Goal: Information Seeking & Learning: Learn about a topic

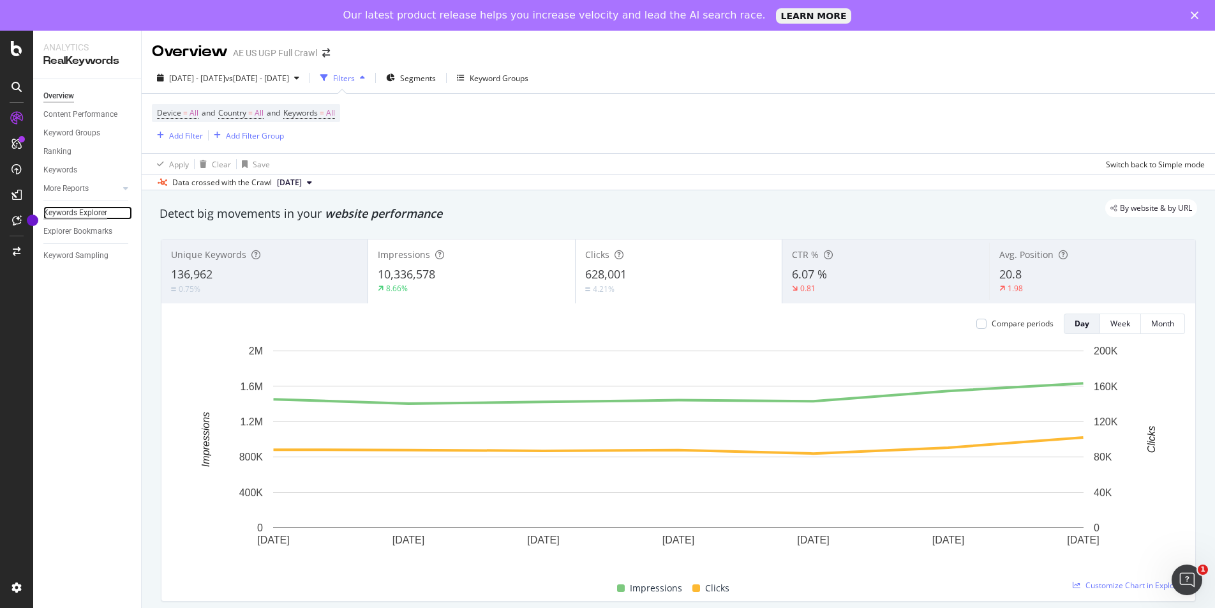
click at [66, 209] on div "Keywords Explorer" at bounding box center [75, 212] width 64 height 13
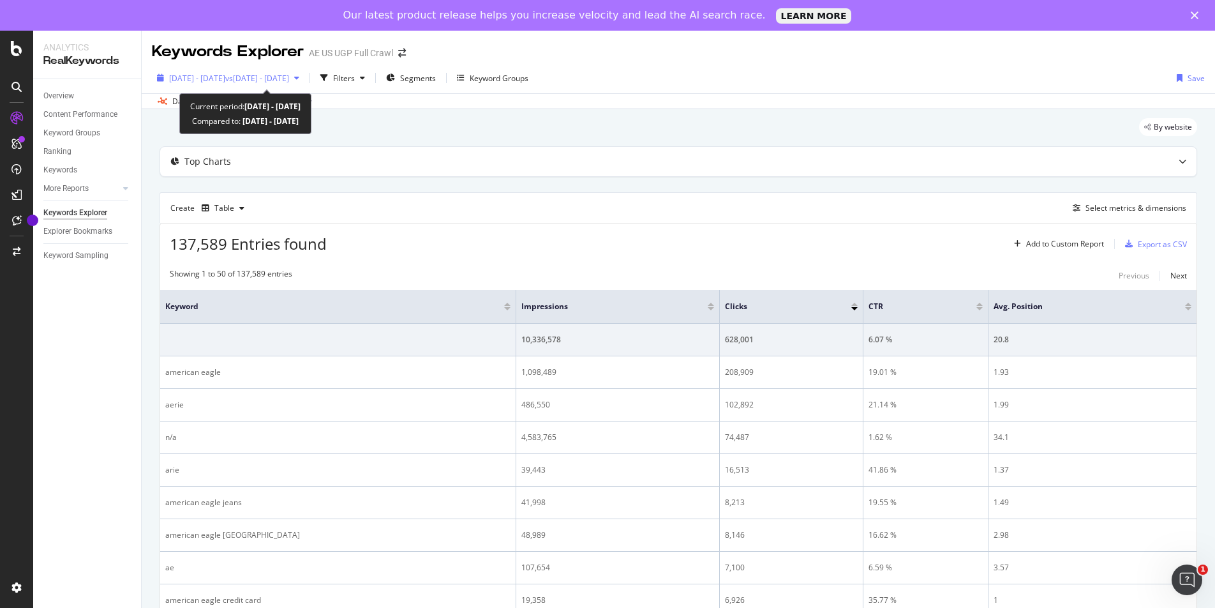
click at [280, 75] on span "vs [DATE] - [DATE]" at bounding box center [257, 78] width 64 height 11
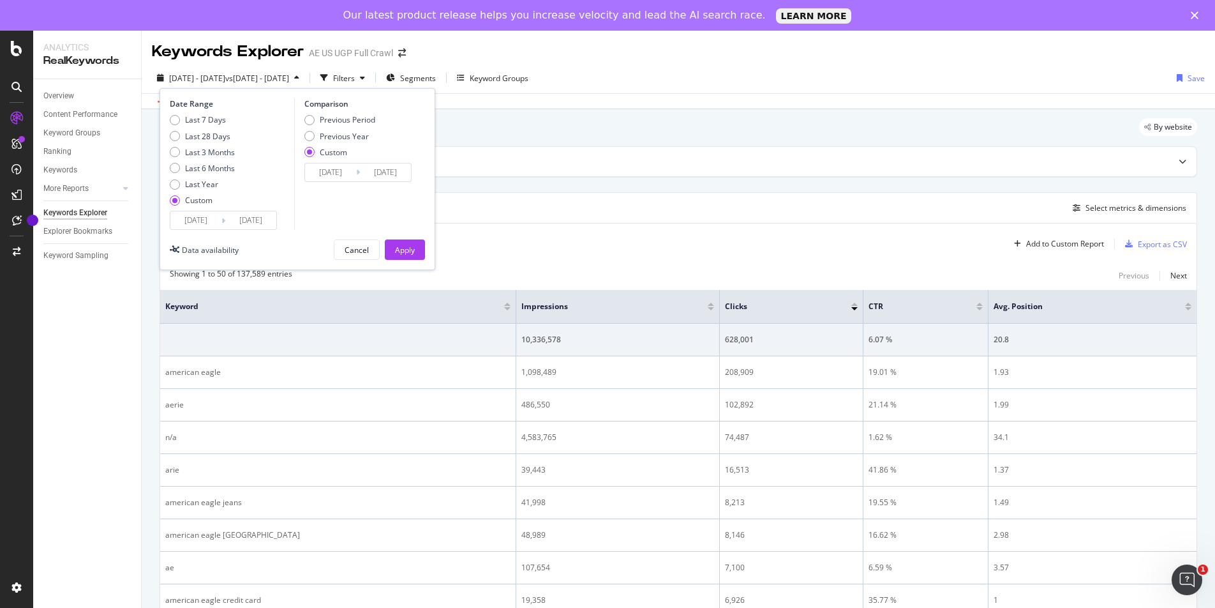
click at [96, 331] on div "Overview Content Performance Keyword Groups Ranking Keywords More Reports Count…" at bounding box center [87, 358] width 108 height 559
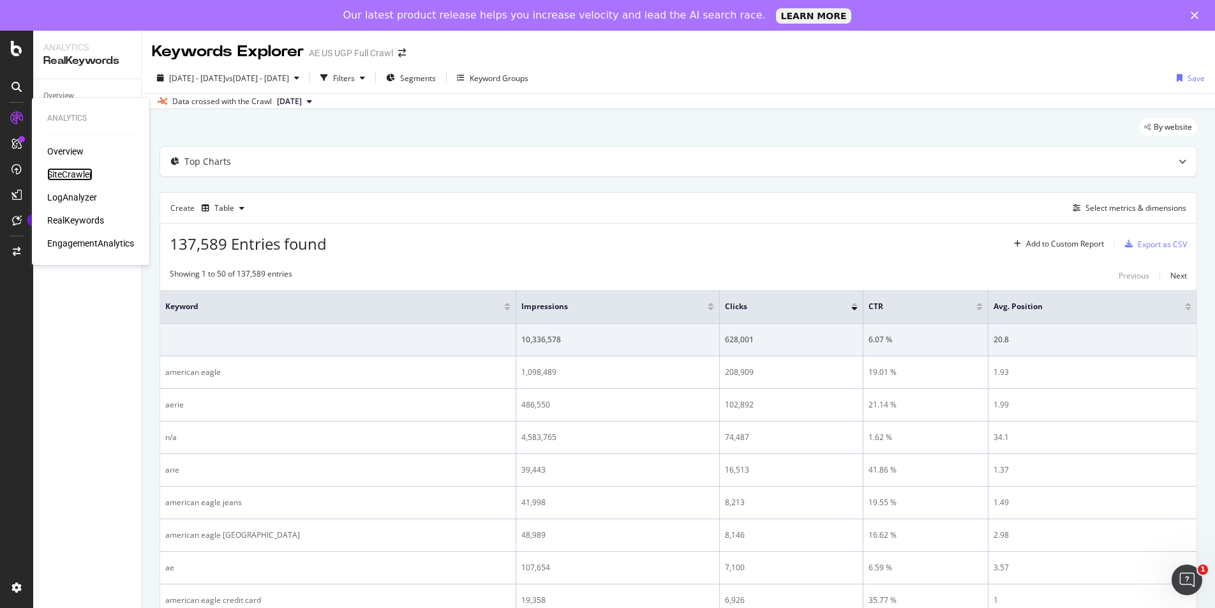
click at [69, 174] on div "SiteCrawler" at bounding box center [69, 174] width 45 height 13
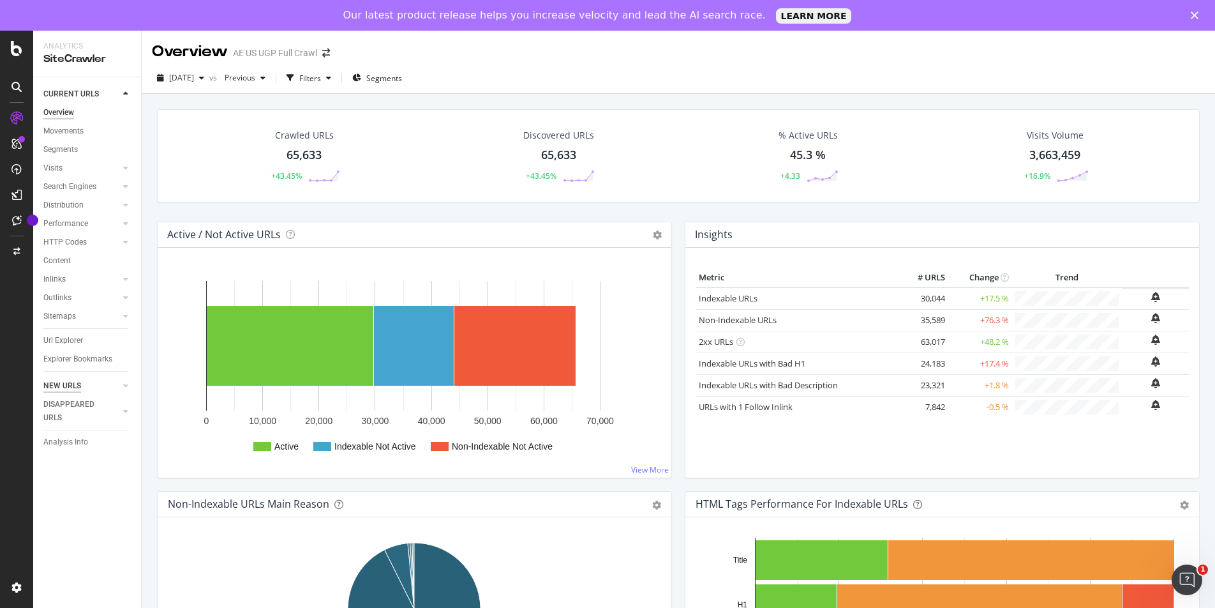
click at [75, 387] on div "NEW URLS" at bounding box center [62, 385] width 38 height 13
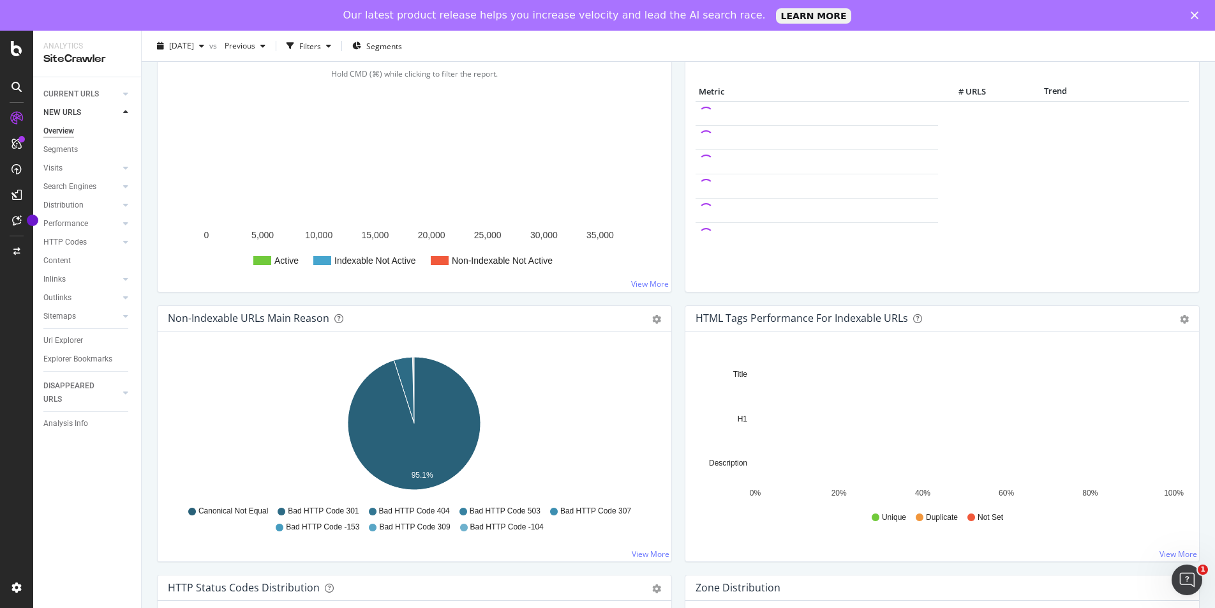
scroll to position [186, 0]
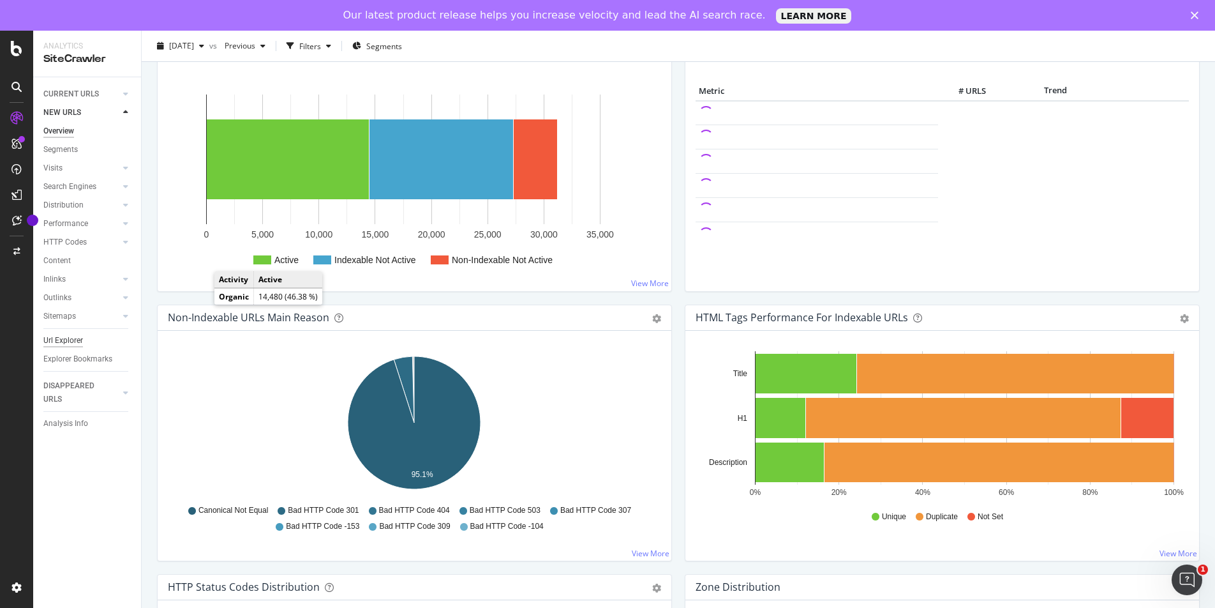
click at [58, 345] on div "Url Explorer" at bounding box center [63, 340] width 40 height 13
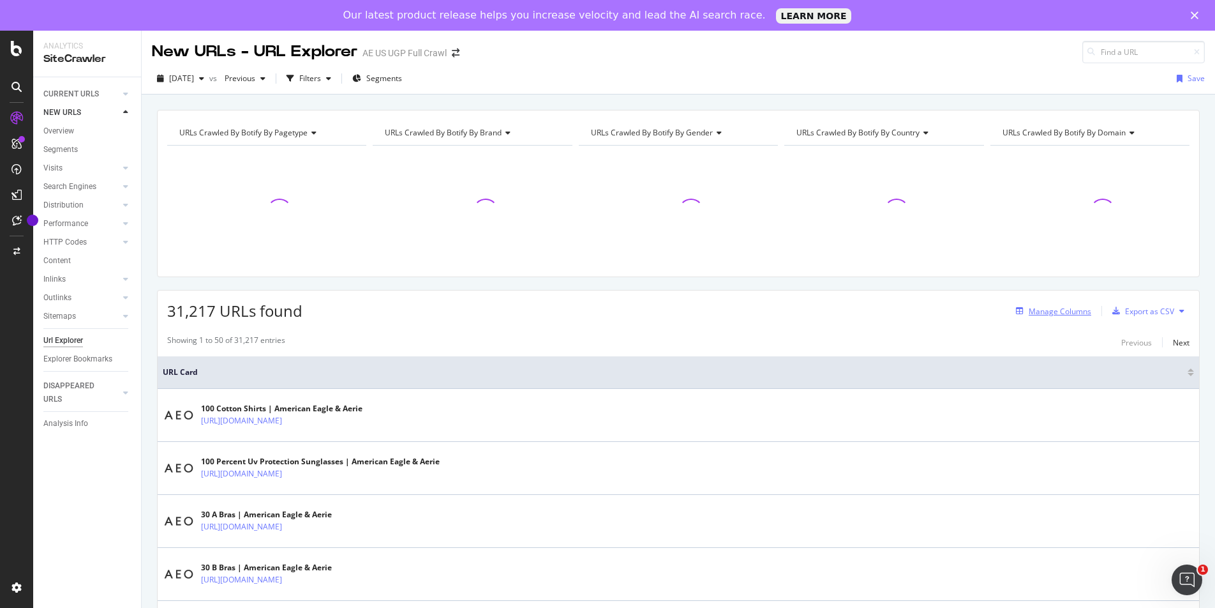
click at [1056, 310] on div "Manage Columns" at bounding box center [1060, 311] width 63 height 11
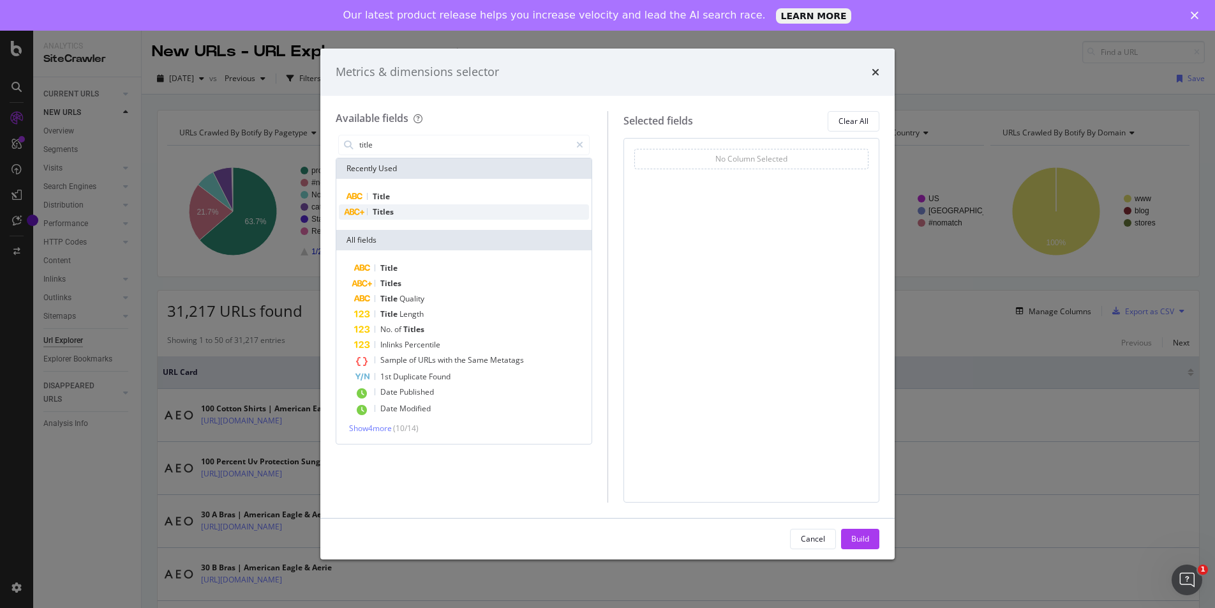
click at [415, 217] on div "Titles" at bounding box center [464, 211] width 250 height 15
click at [416, 200] on div "Title" at bounding box center [464, 196] width 250 height 15
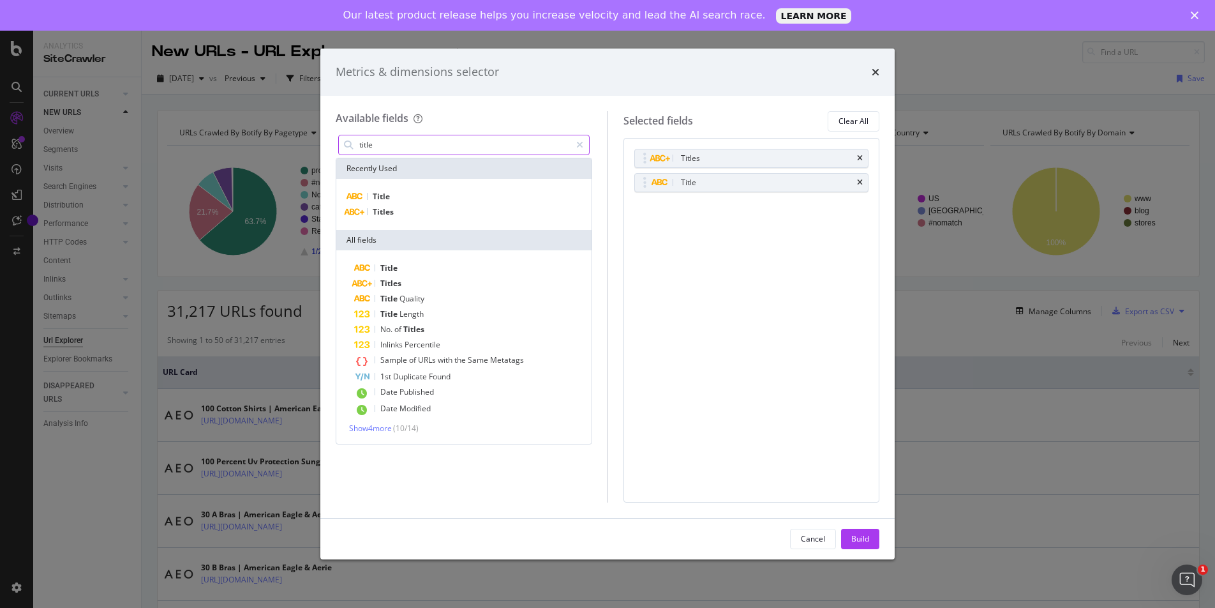
click at [394, 141] on input "title" at bounding box center [464, 144] width 213 height 19
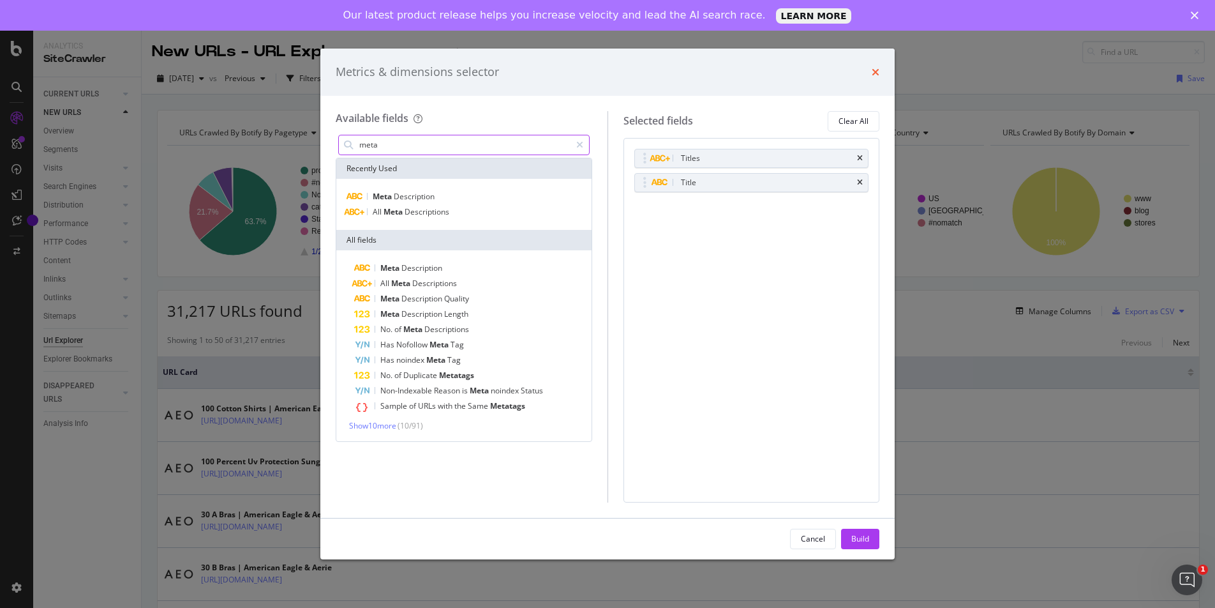
type input "meta"
click at [874, 74] on icon "times" at bounding box center [876, 72] width 8 height 10
